Goal: Information Seeking & Learning: Learn about a topic

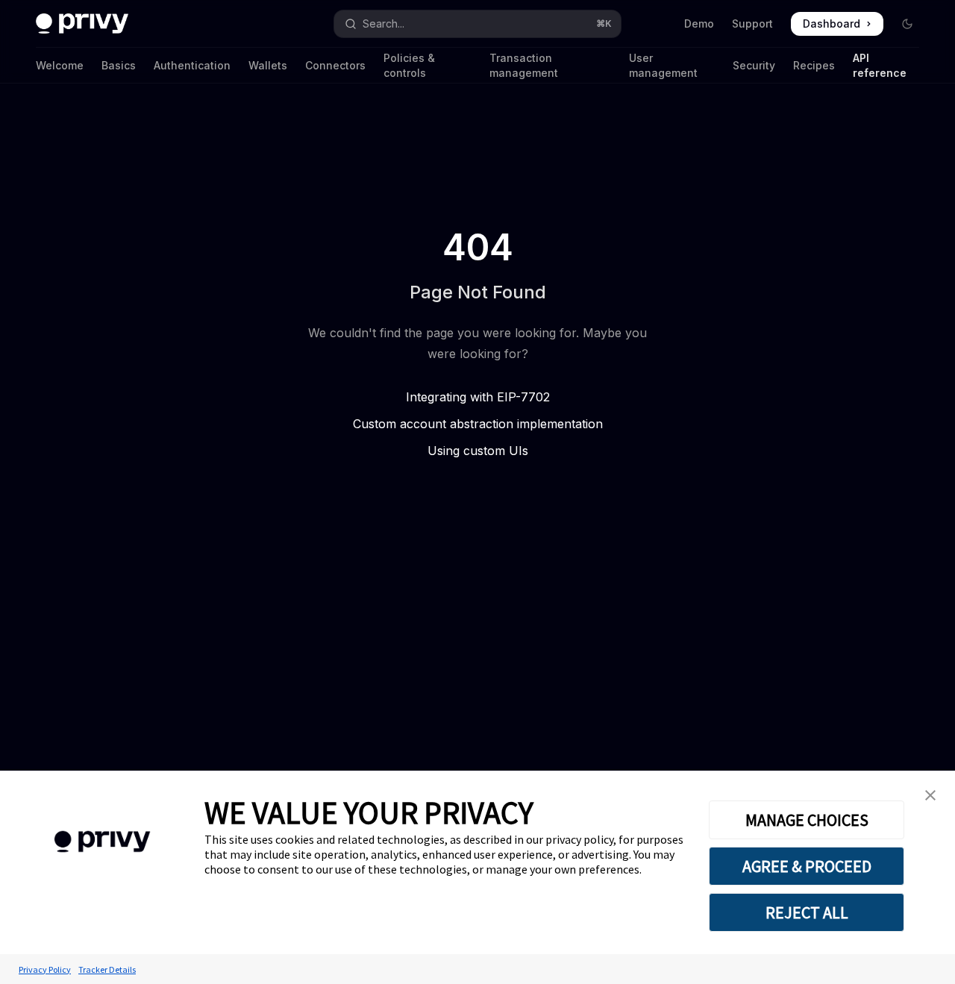
click at [526, 344] on div "We couldn't find the page you were looking for. Maybe you were looking for?" at bounding box center [478, 343] width 352 height 42
click at [559, 499] on div "404 Page Not Found We couldn't find the page you were looking for. Maybe you we…" at bounding box center [478, 343] width 382 height 519
click at [349, 469] on div "404 Page Not Found We couldn't find the page you were looking for. Maybe you we…" at bounding box center [478, 343] width 382 height 519
click at [452, 137] on div "404 Page Not Found We couldn't find the page you were looking for. Maybe you we…" at bounding box center [478, 343] width 382 height 519
click at [853, 67] on link "API reference" at bounding box center [886, 66] width 66 height 36
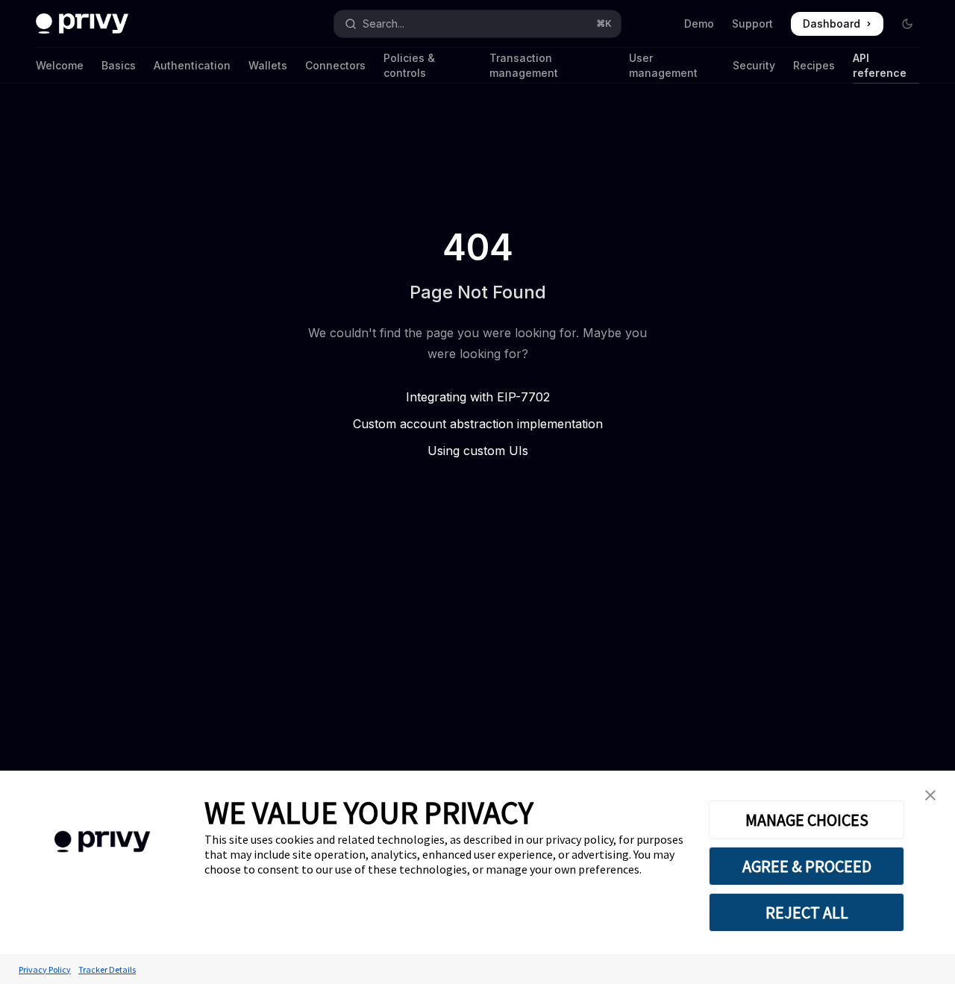
type textarea "*"
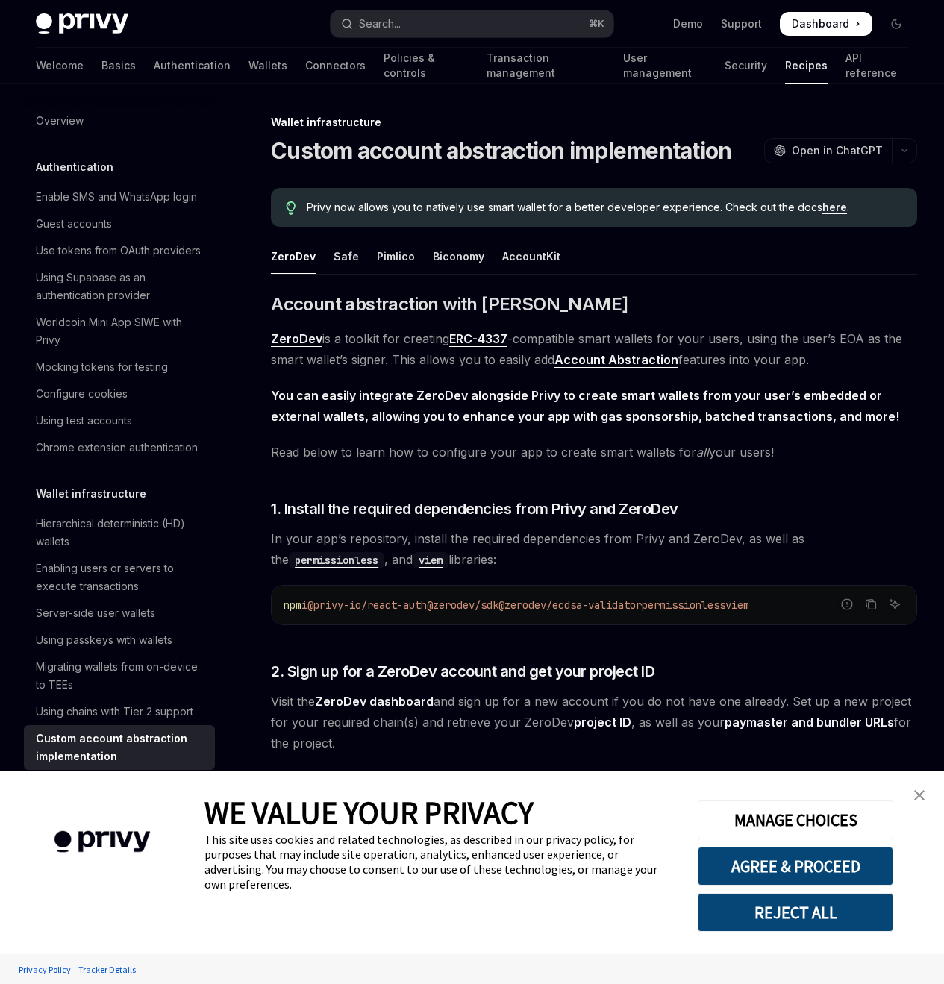
click at [363, 370] on span "ZeroDev is a toolkit for creating ERC-4337 -compatible smart wallets for your u…" at bounding box center [594, 349] width 646 height 42
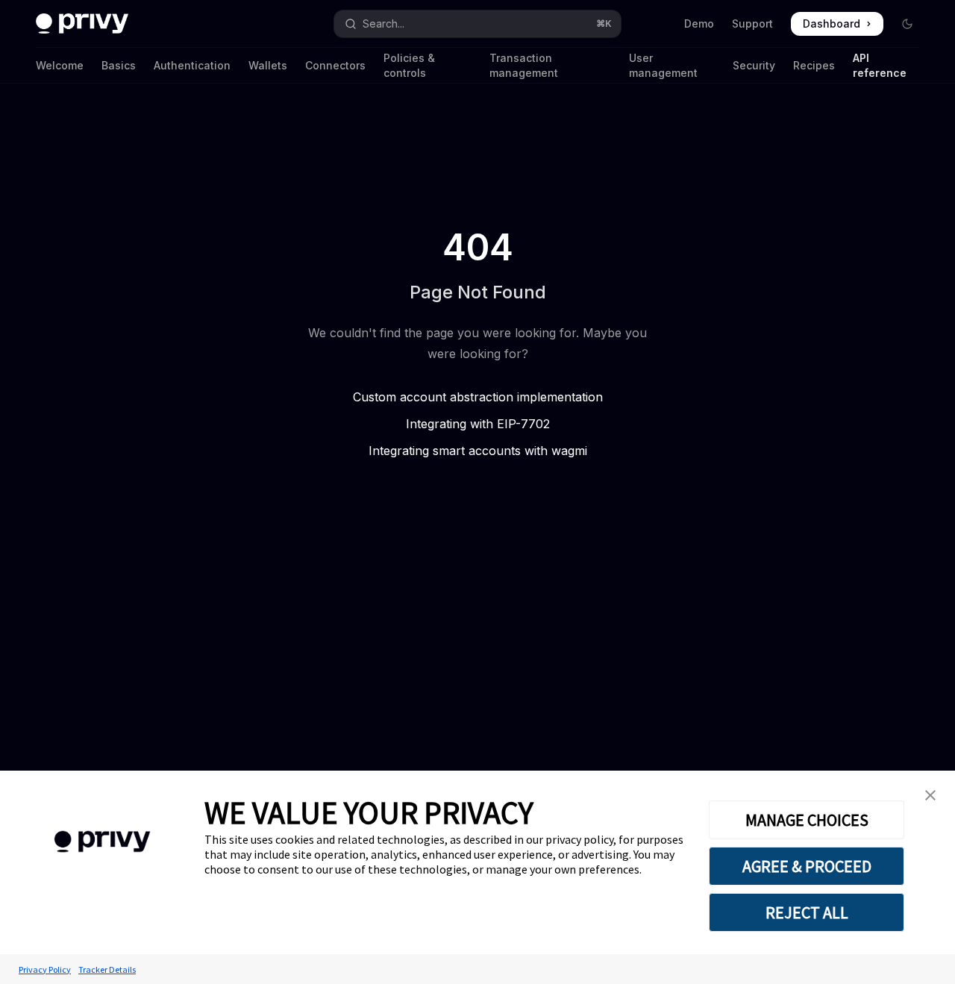
click at [513, 424] on span "Integrating with EIP-7702" at bounding box center [478, 423] width 144 height 15
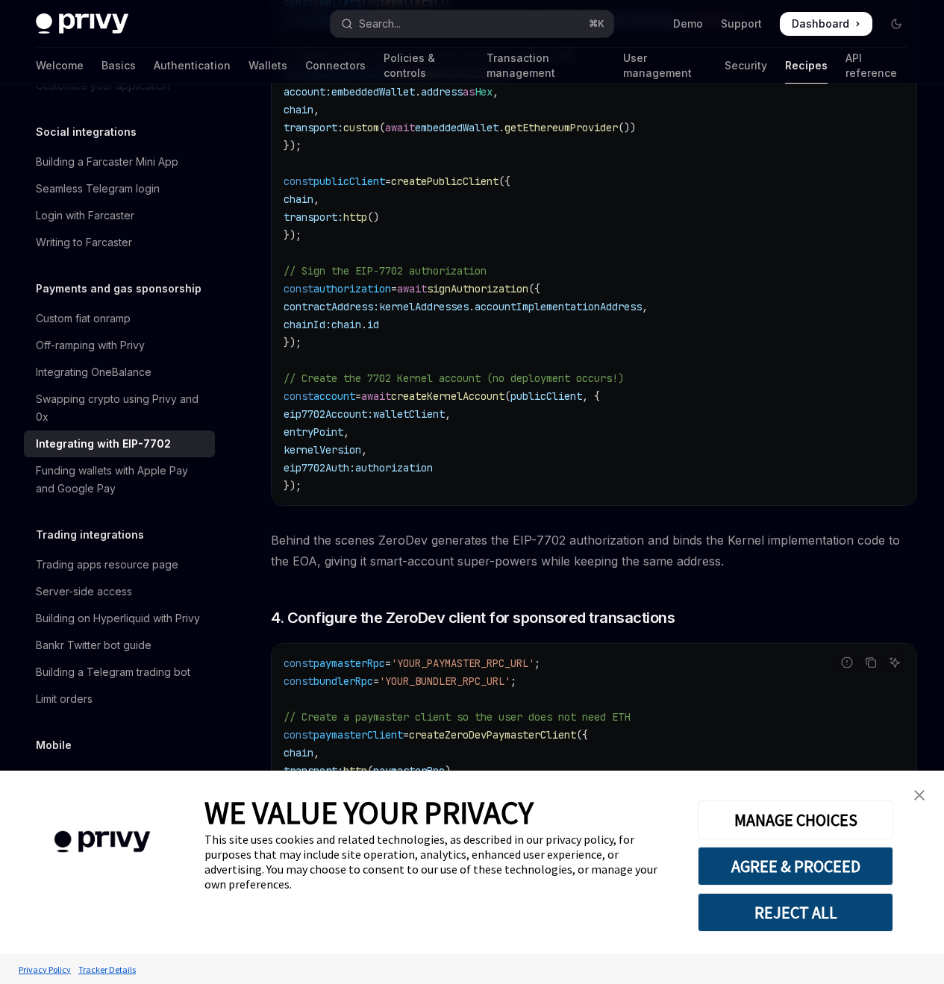
scroll to position [2261, 0]
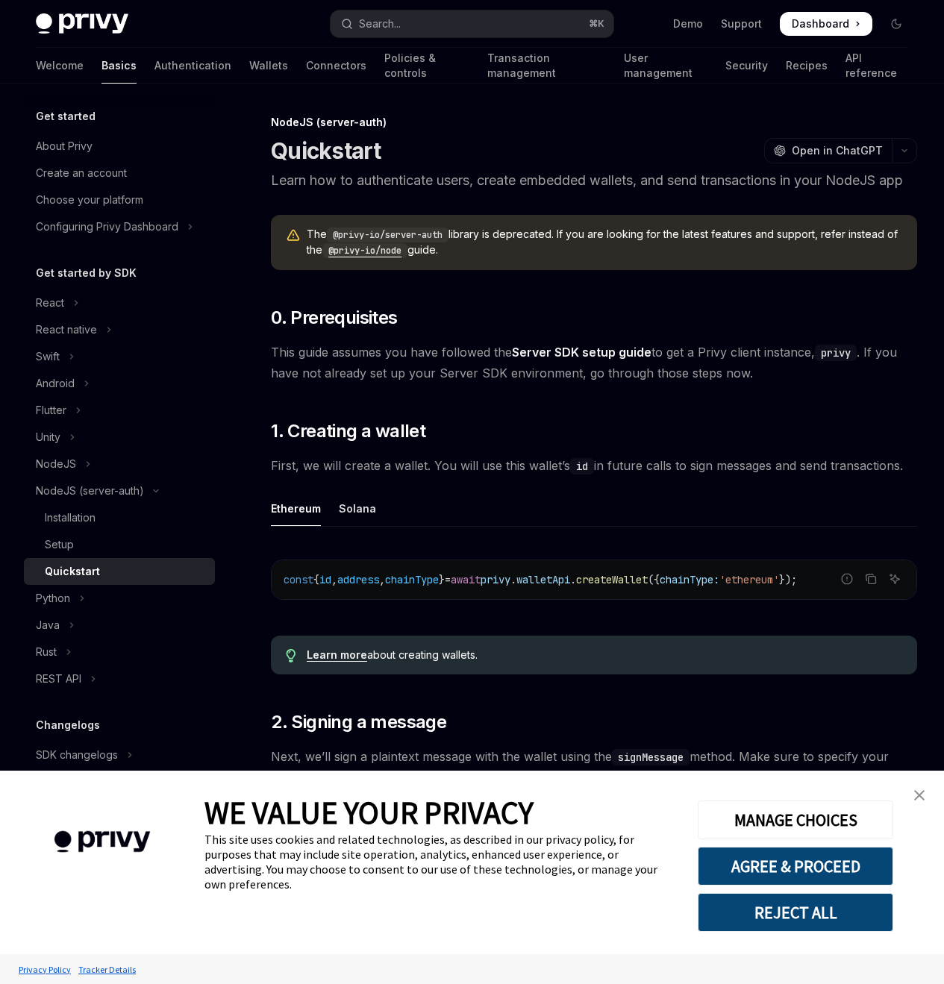
click at [379, 258] on code "@privy-io/node" at bounding box center [364, 250] width 85 height 15
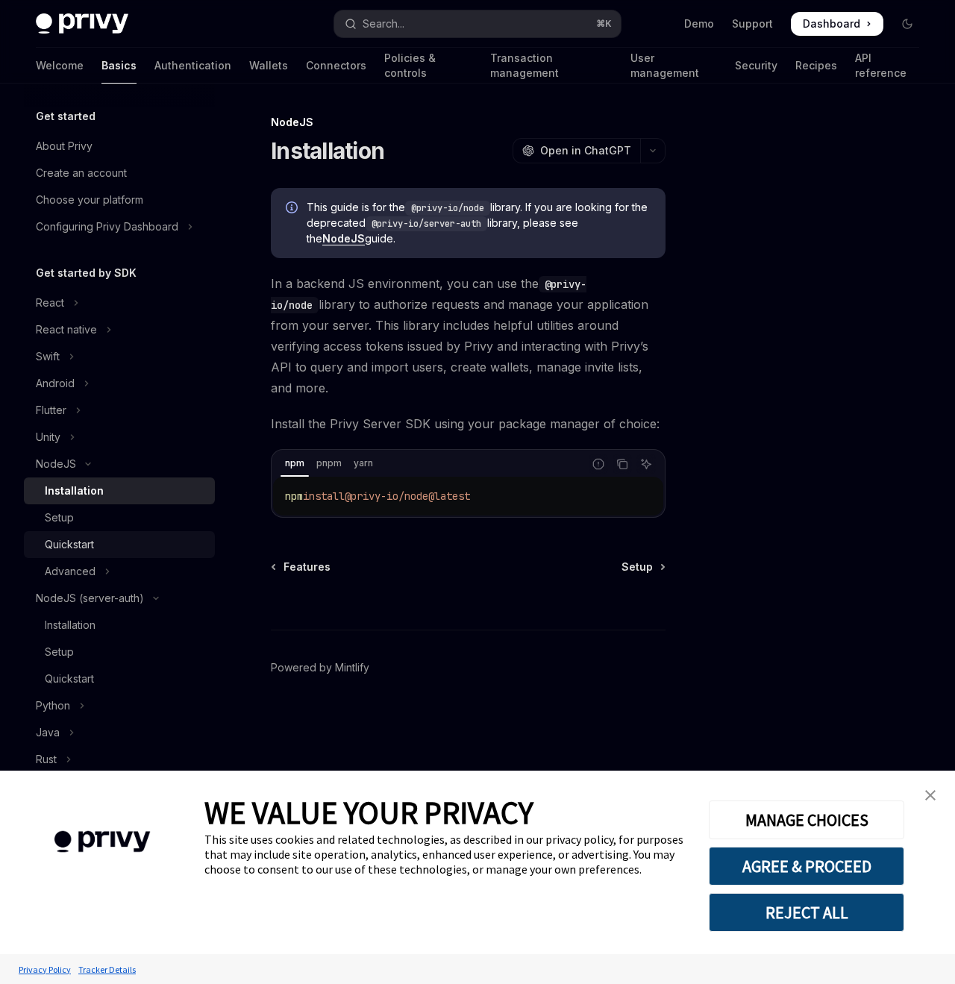
click at [100, 549] on div "Quickstart" at bounding box center [125, 545] width 161 height 18
type textarea "*"
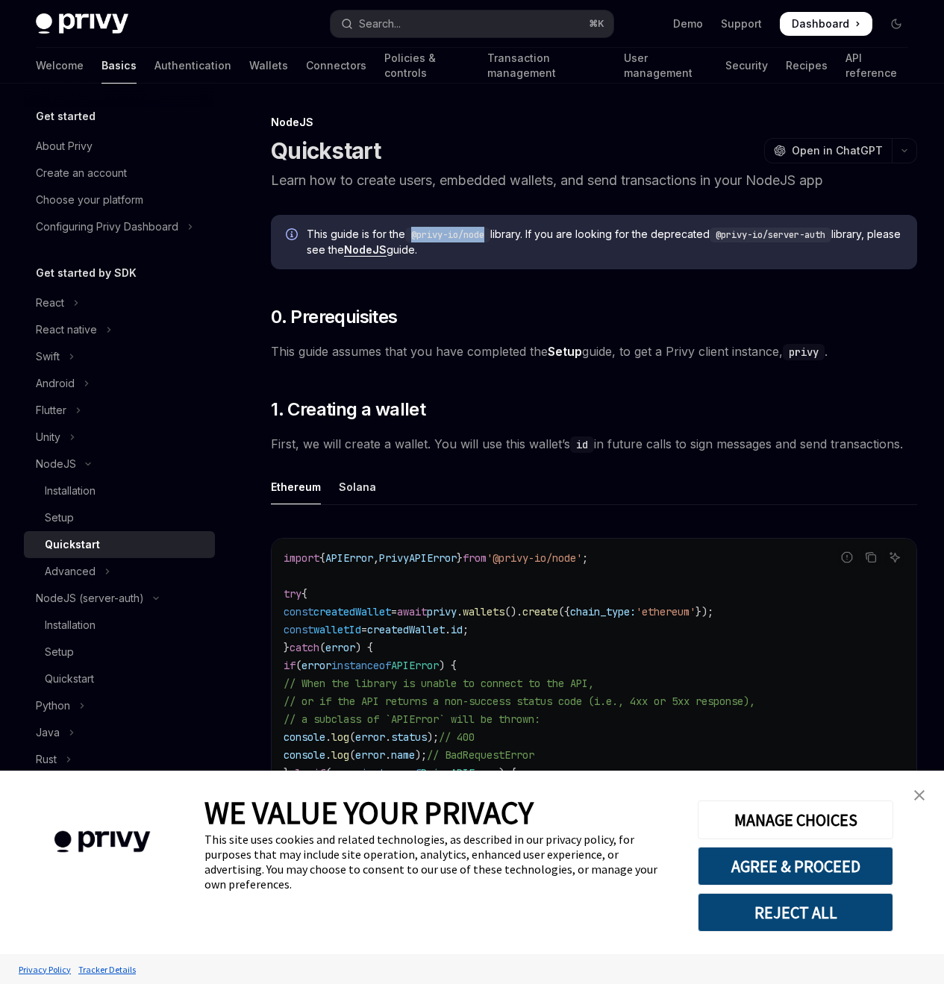
drag, startPoint x: 491, startPoint y: 257, endPoint x: 413, endPoint y: 257, distance: 77.6
click at [413, 243] on code "@privy-io/node" at bounding box center [447, 235] width 85 height 15
copy code "@privy-io/node"
